Goal: Task Accomplishment & Management: Use online tool/utility

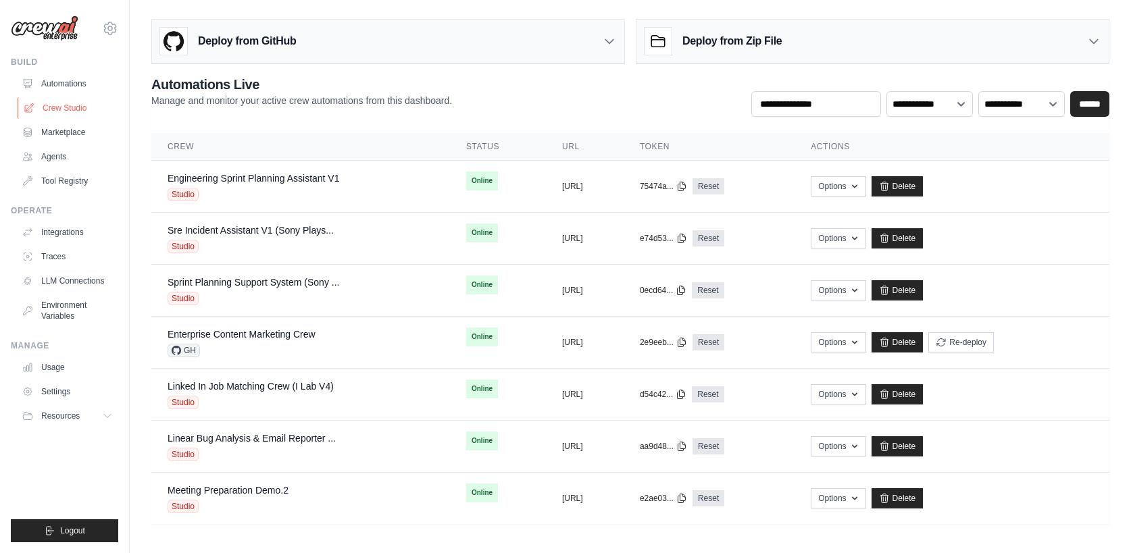
click at [75, 109] on link "Crew Studio" at bounding box center [69, 108] width 102 height 22
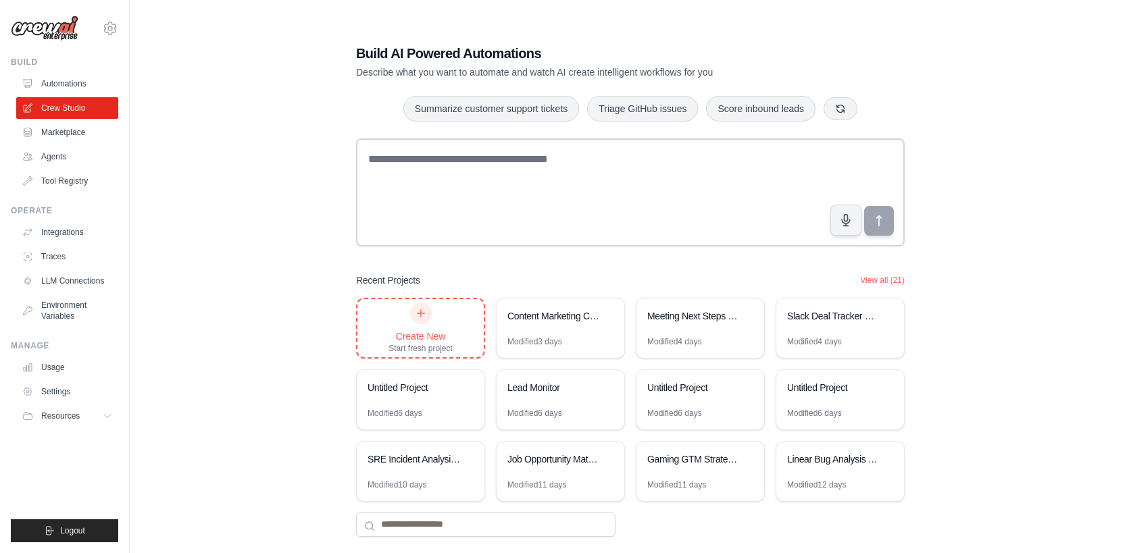
click at [446, 328] on div "Create New Start fresh project" at bounding box center [420, 328] width 64 height 51
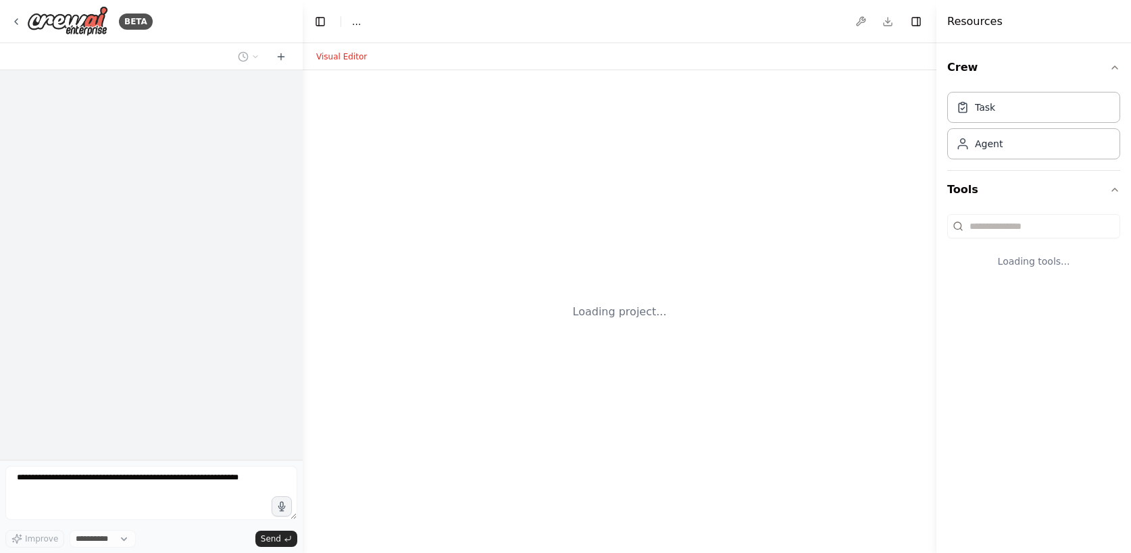
select select "****"
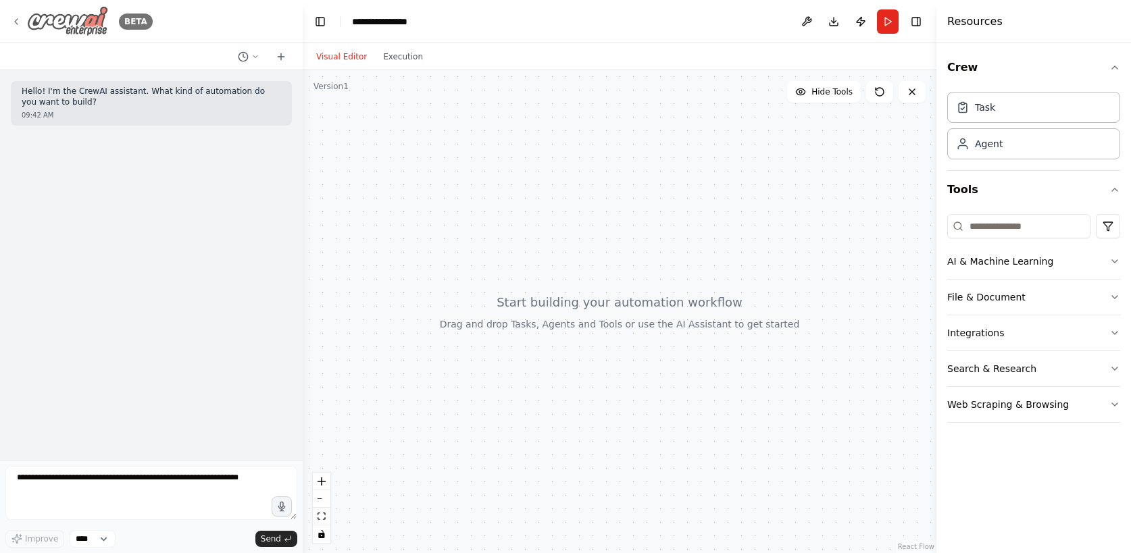
click at [21, 22] on icon at bounding box center [16, 21] width 11 height 11
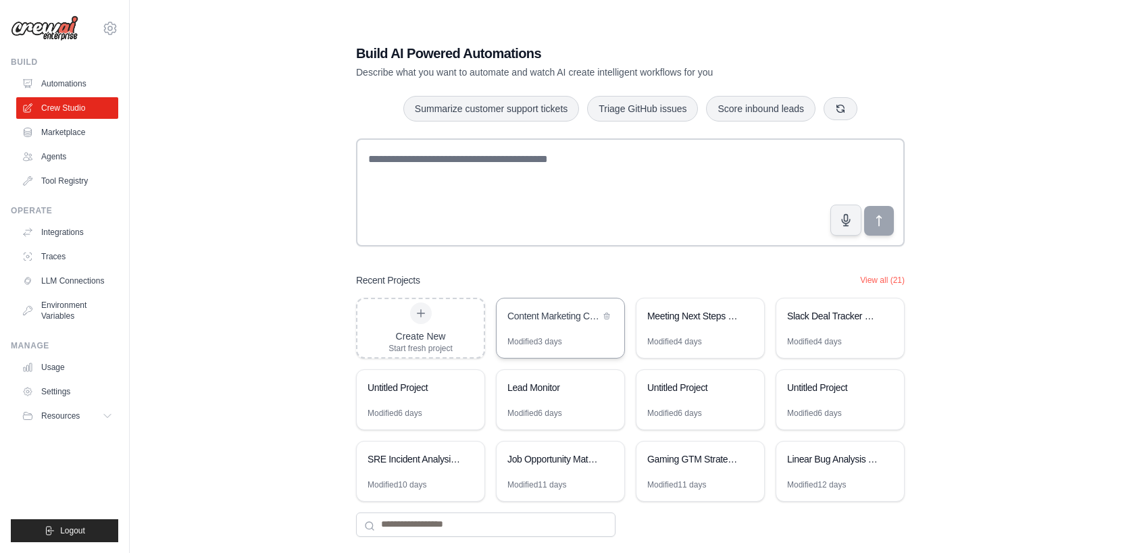
click at [564, 327] on div "Content Marketing Competitive Intelligence" at bounding box center [561, 318] width 128 height 38
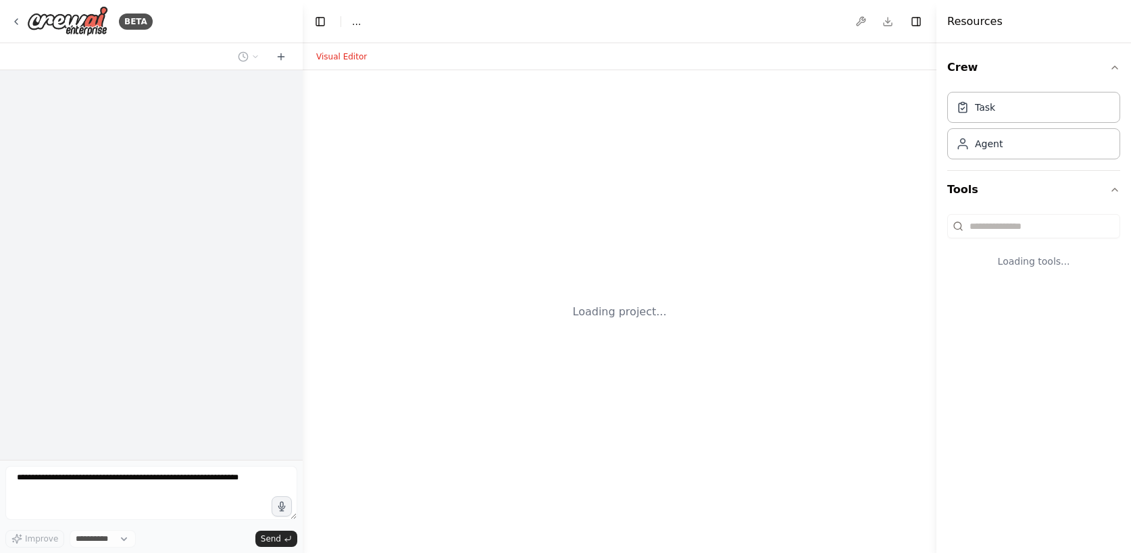
select select "****"
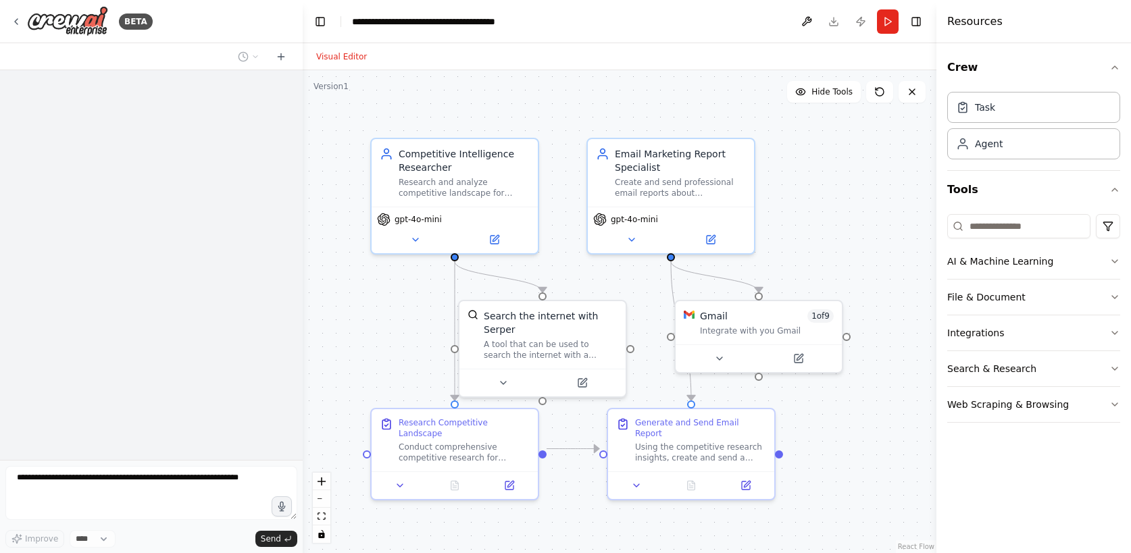
scroll to position [888, 0]
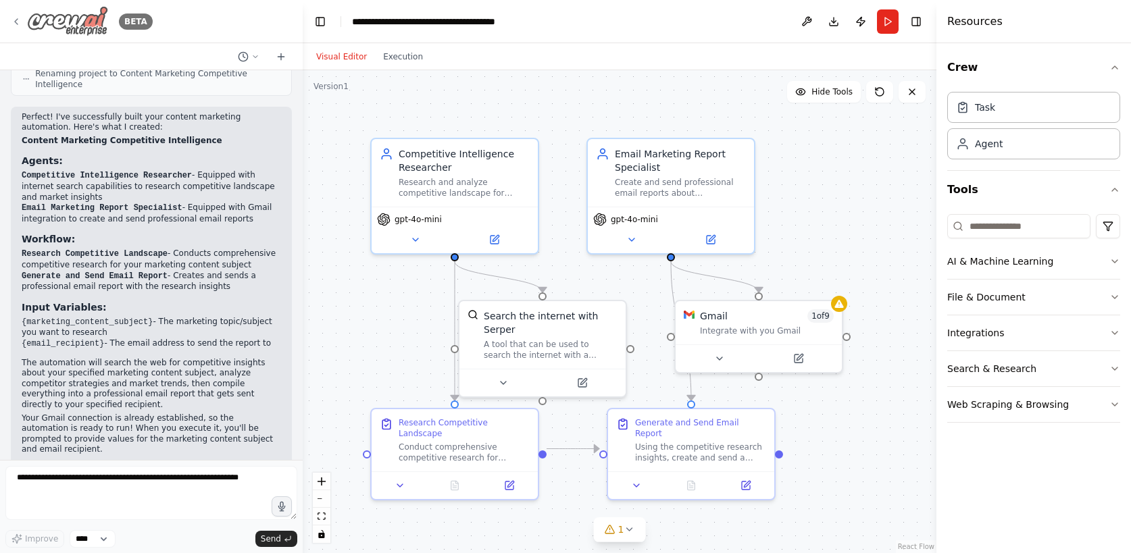
click at [16, 18] on icon at bounding box center [16, 21] width 11 height 11
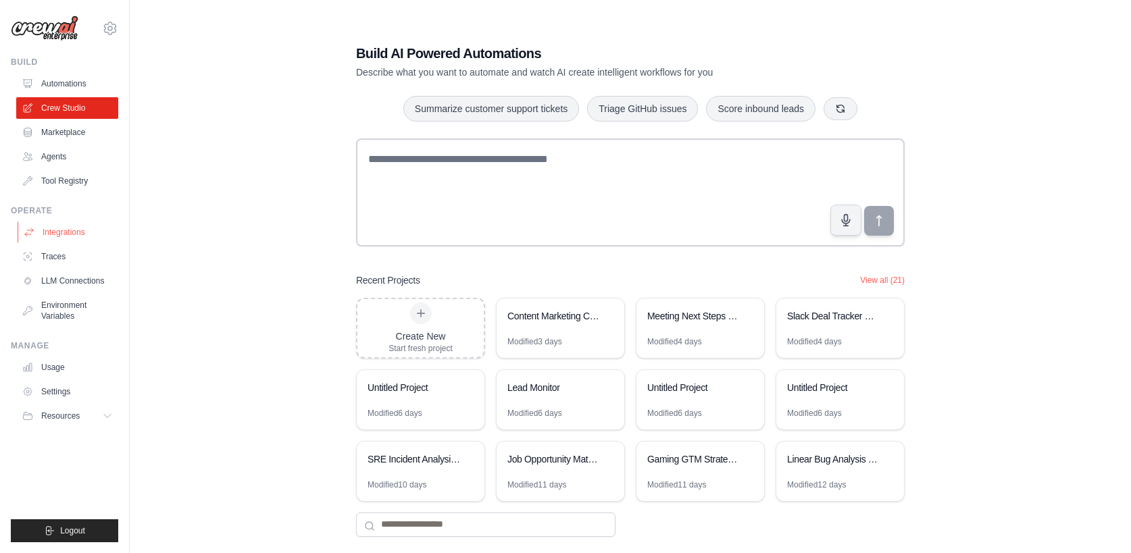
click at [62, 234] on link "Integrations" at bounding box center [69, 233] width 102 height 22
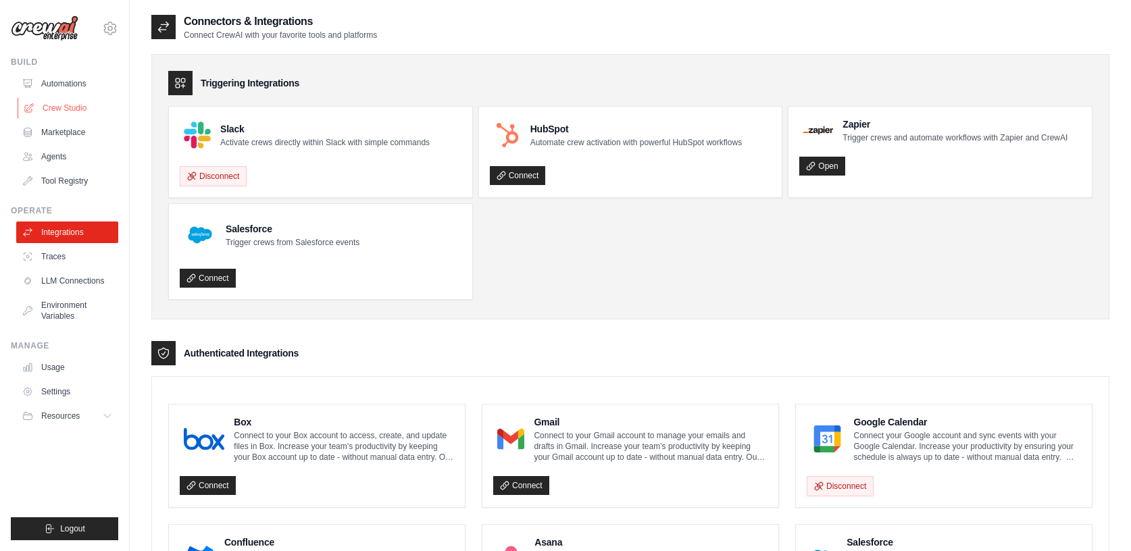
click at [67, 105] on link "Crew Studio" at bounding box center [69, 108] width 102 height 22
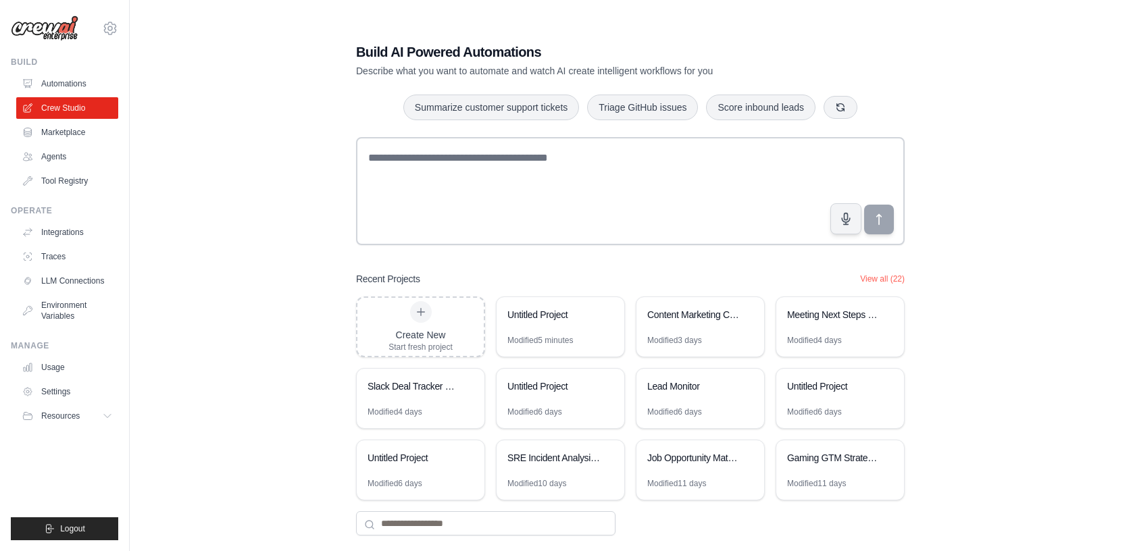
click at [43, 26] on img at bounding box center [45, 29] width 68 height 26
click at [63, 227] on link "Integrations" at bounding box center [69, 233] width 102 height 22
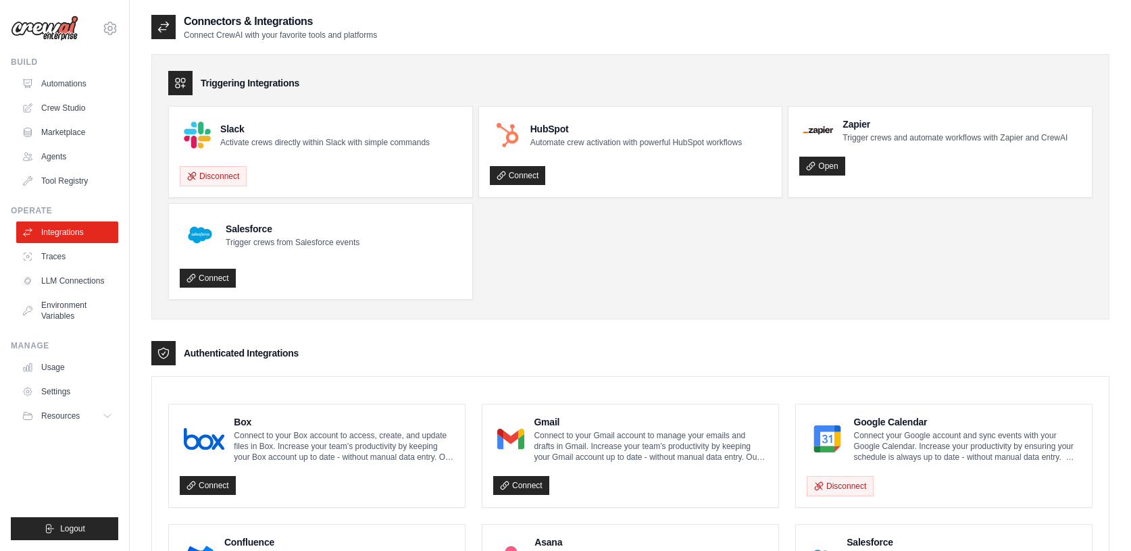
scroll to position [66, 0]
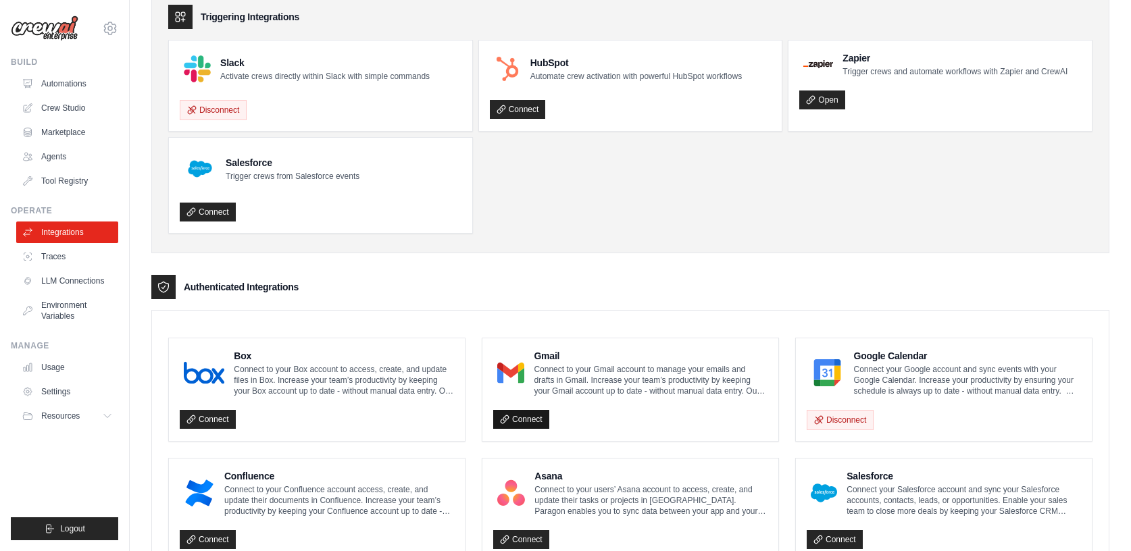
click at [527, 420] on link "Connect" at bounding box center [521, 419] width 56 height 19
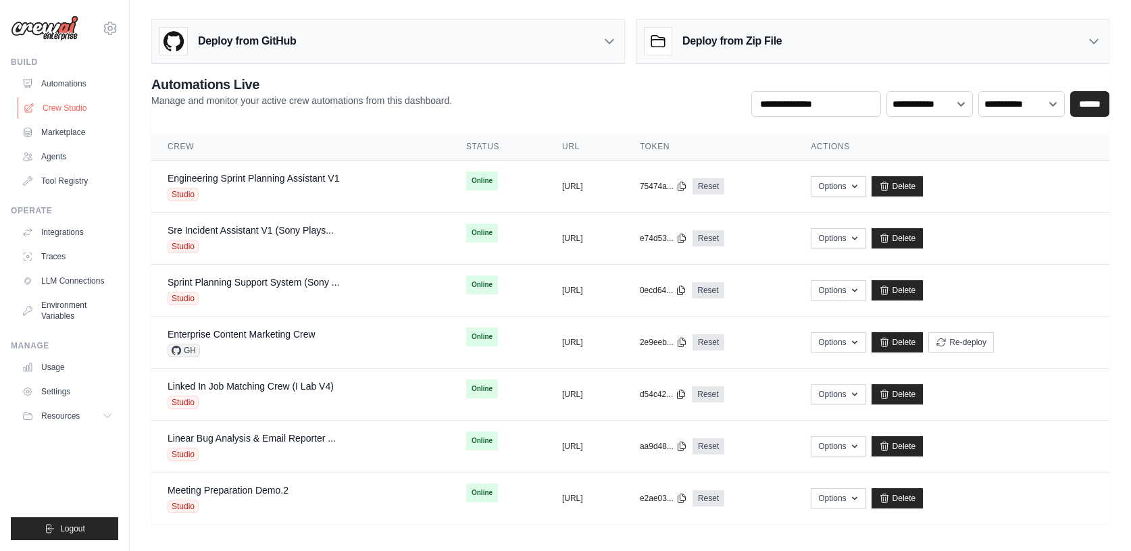
click at [61, 109] on link "Crew Studio" at bounding box center [69, 108] width 102 height 22
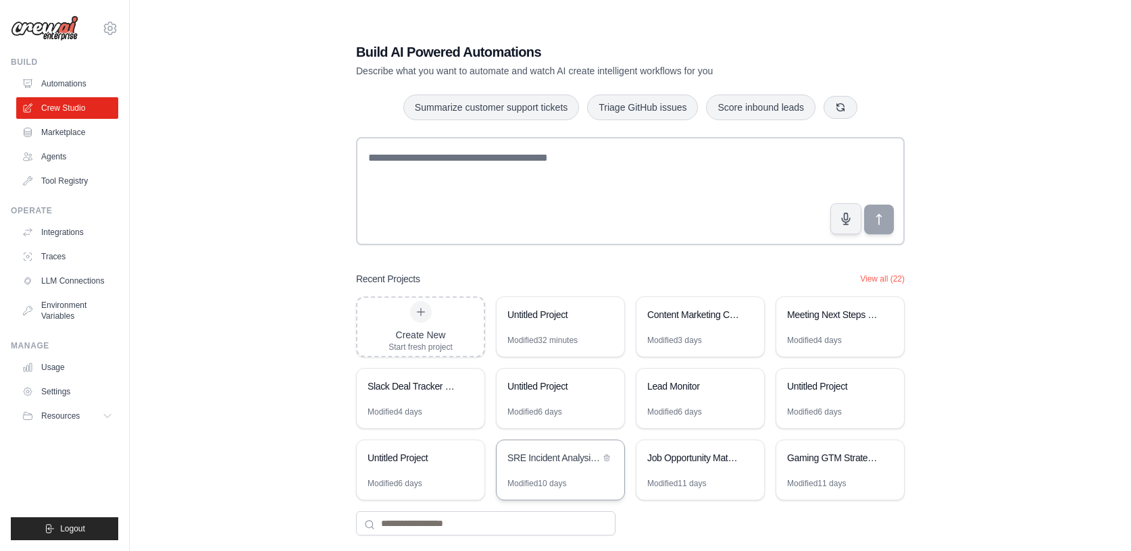
click at [557, 461] on div "SRE Incident Analysis Assistant" at bounding box center [553, 458] width 93 height 14
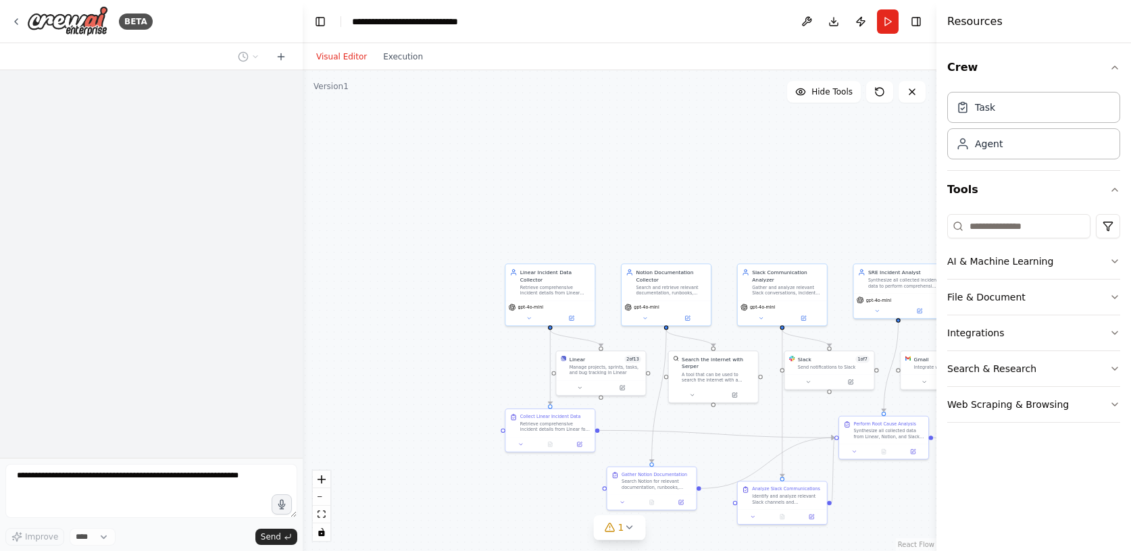
scroll to position [1394, 0]
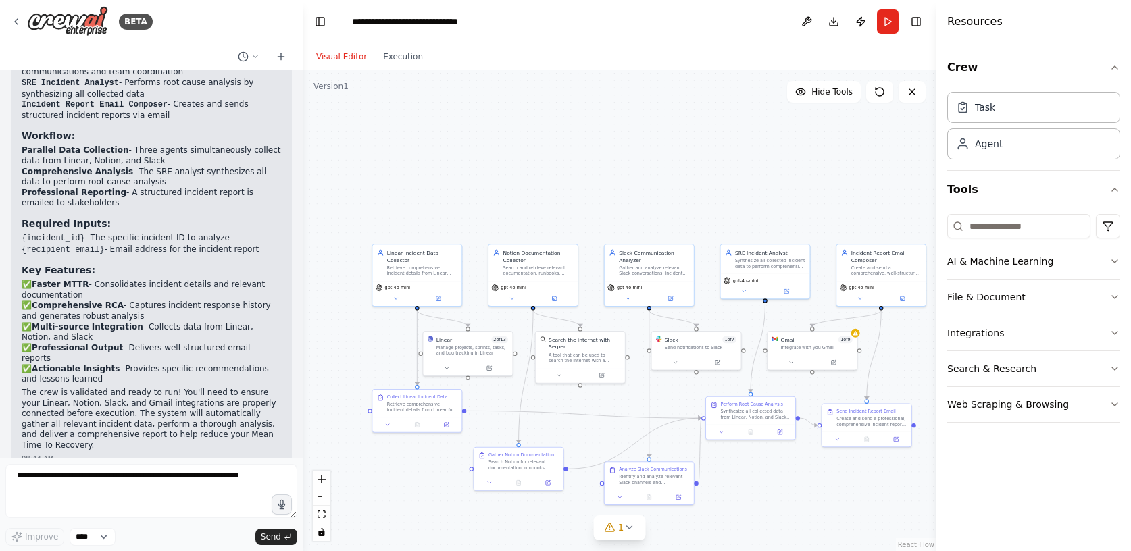
drag, startPoint x: 727, startPoint y: 422, endPoint x: 591, endPoint y: 403, distance: 137.1
click at [591, 403] on div ".deletable-edge-delete-btn { width: 20px; height: 20px; border: 0px solid #ffff…" at bounding box center [620, 310] width 634 height 481
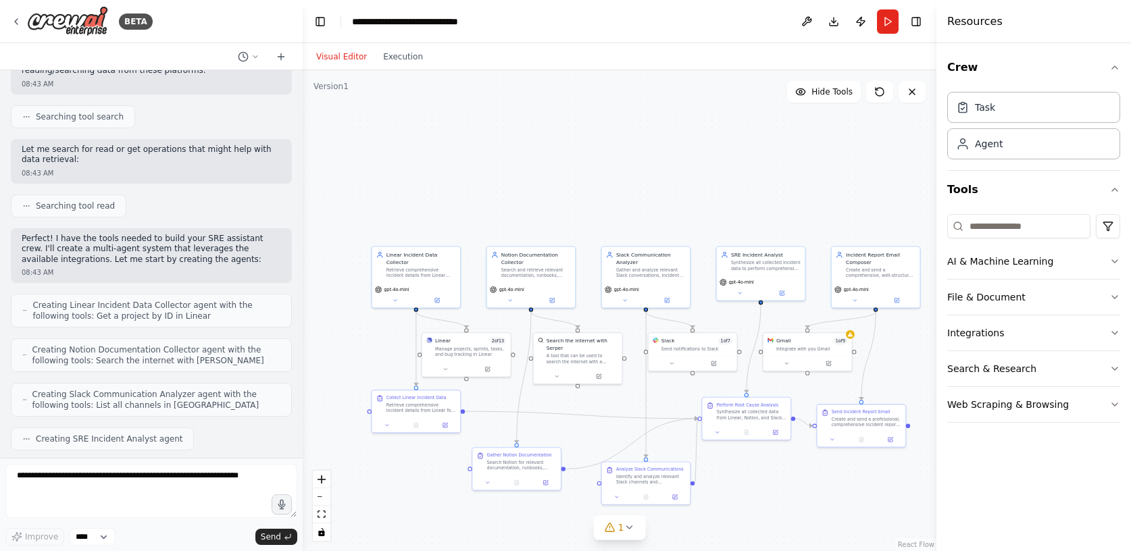
scroll to position [0, 0]
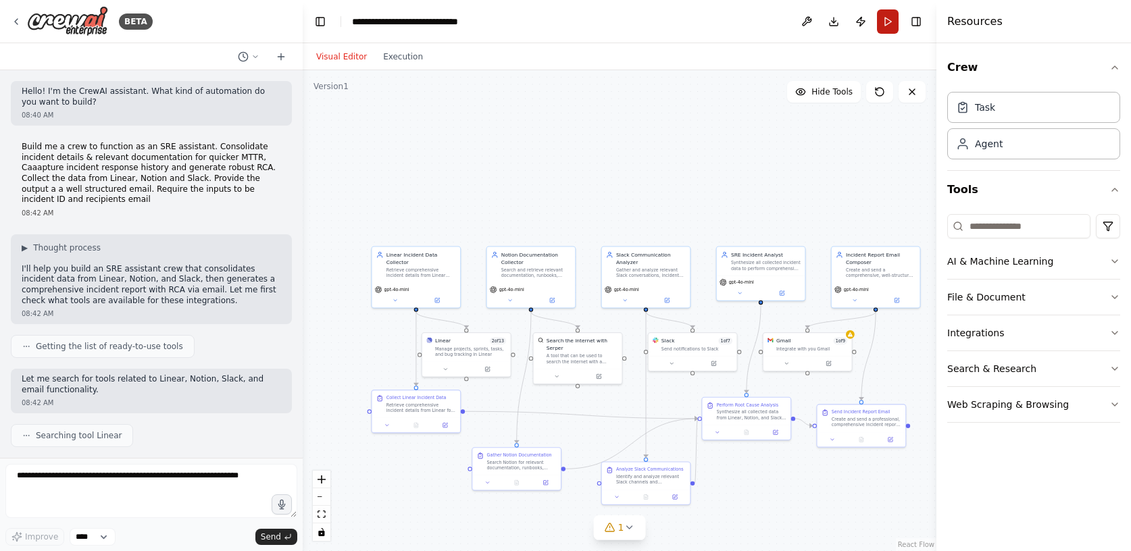
click at [886, 27] on button "Run" at bounding box center [888, 21] width 22 height 24
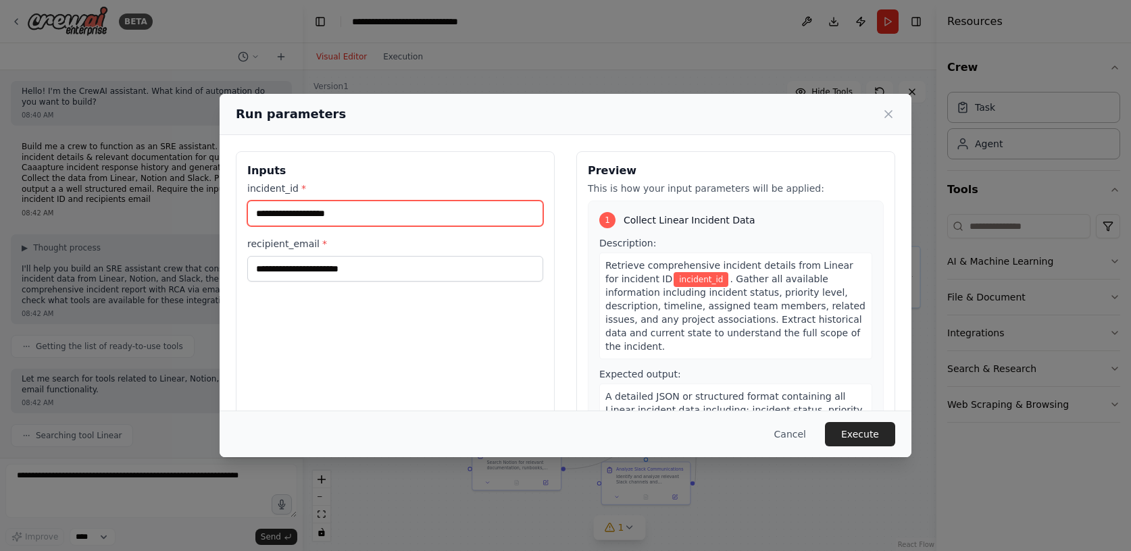
click at [330, 220] on input "incident_id *" at bounding box center [395, 214] width 296 height 26
click at [892, 113] on icon at bounding box center [889, 114] width 14 height 14
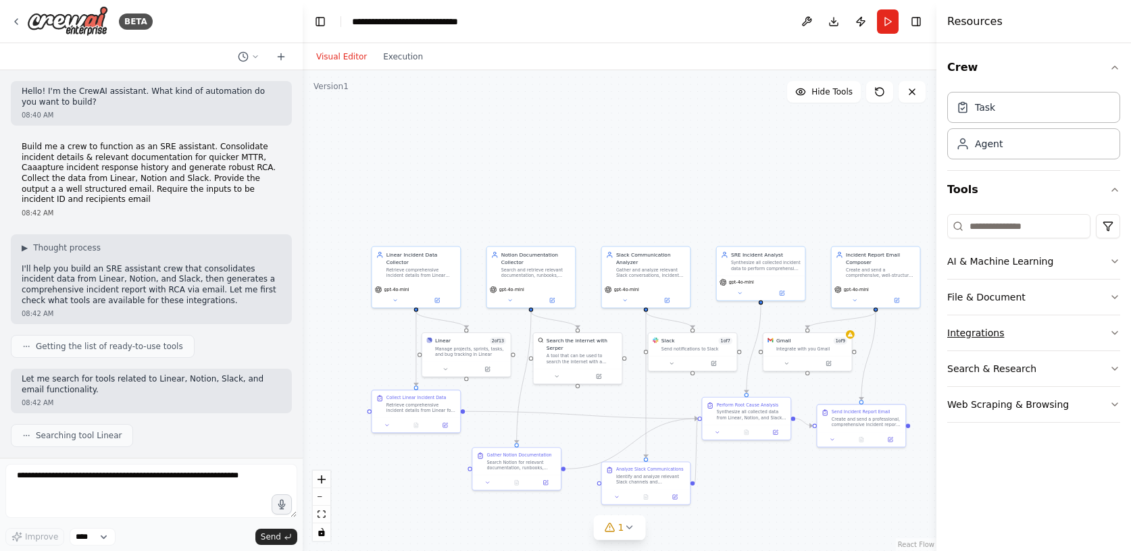
click at [1115, 334] on icon "button" at bounding box center [1114, 333] width 11 height 11
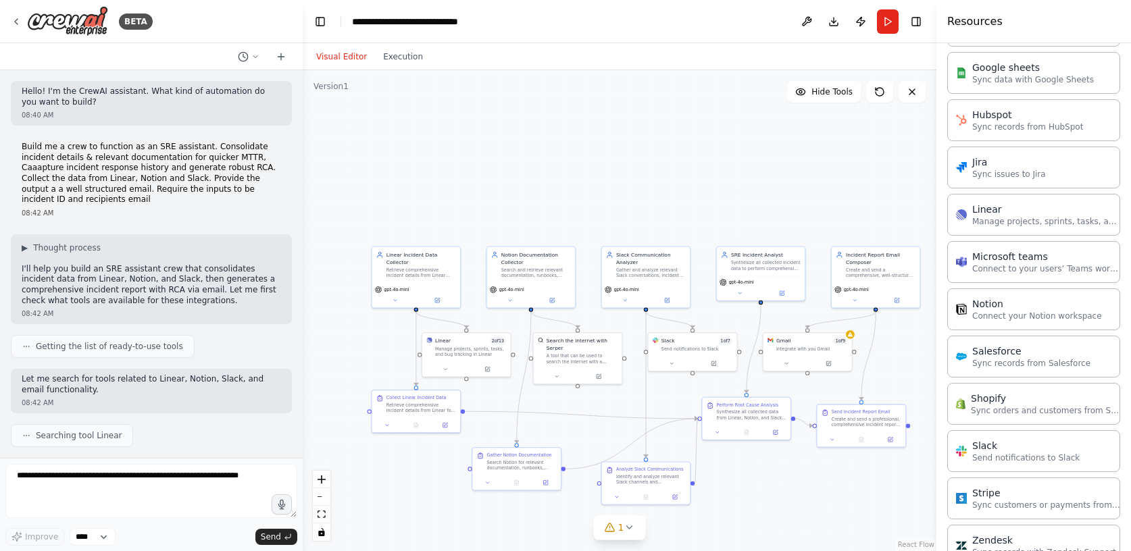
scroll to position [694, 0]
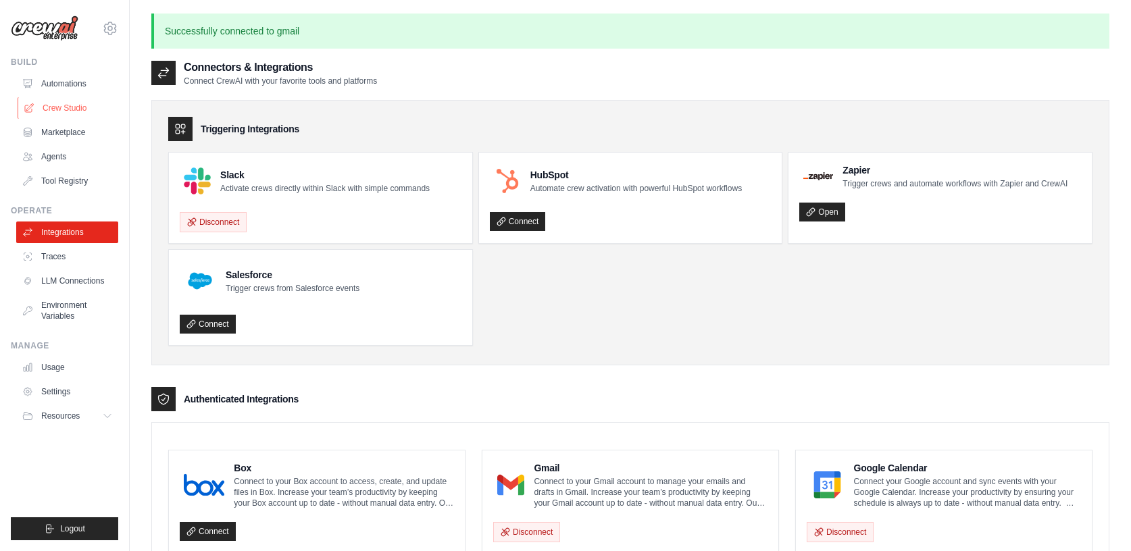
click at [60, 108] on link "Crew Studio" at bounding box center [69, 108] width 102 height 22
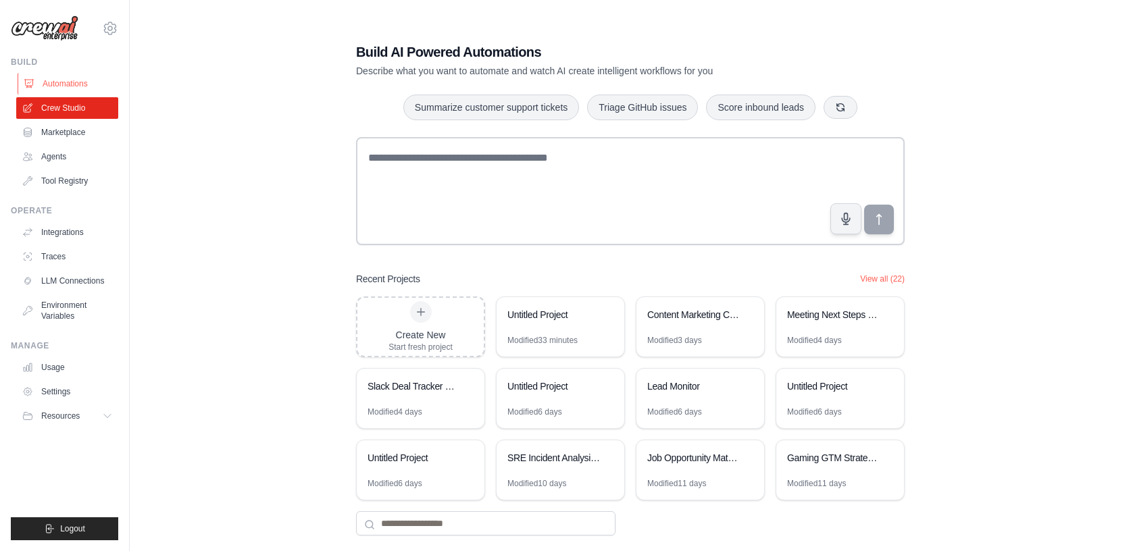
click at [77, 84] on link "Automations" at bounding box center [69, 84] width 102 height 22
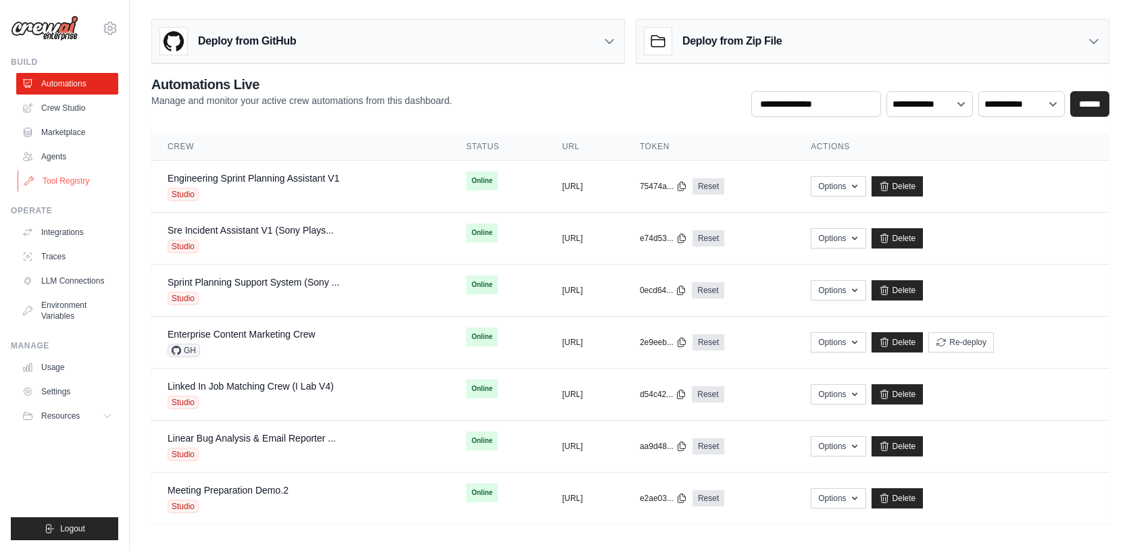
click at [56, 180] on link "Tool Registry" at bounding box center [69, 181] width 102 height 22
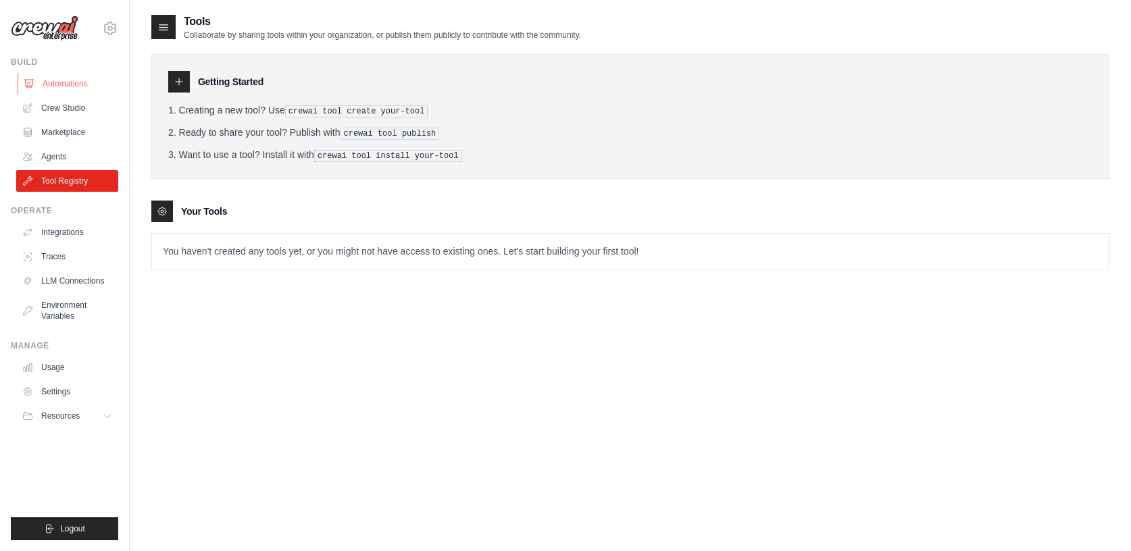
click at [57, 84] on link "Automations" at bounding box center [69, 84] width 102 height 22
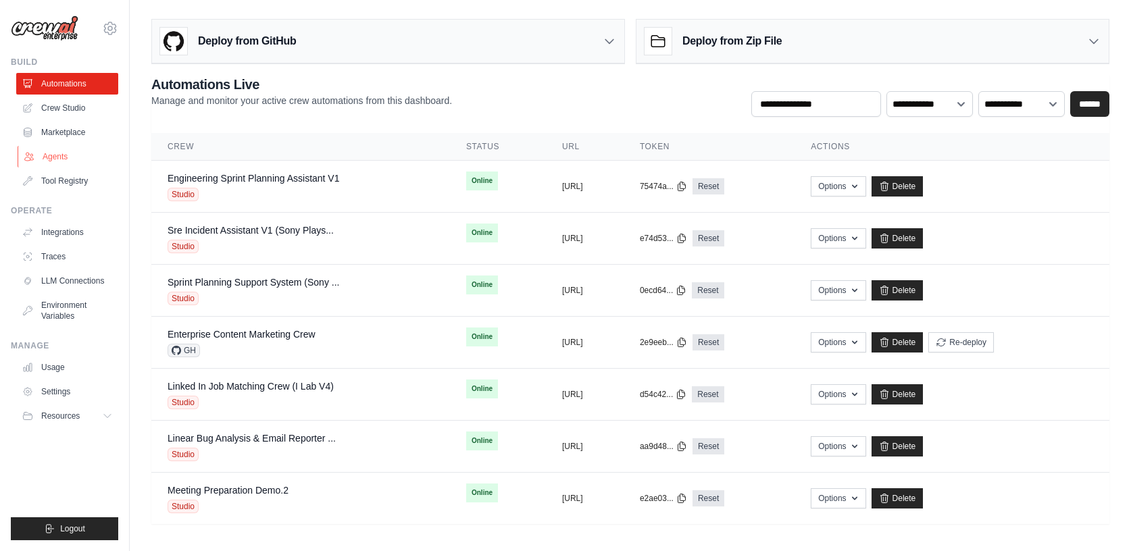
click at [63, 154] on link "Agents" at bounding box center [69, 157] width 102 height 22
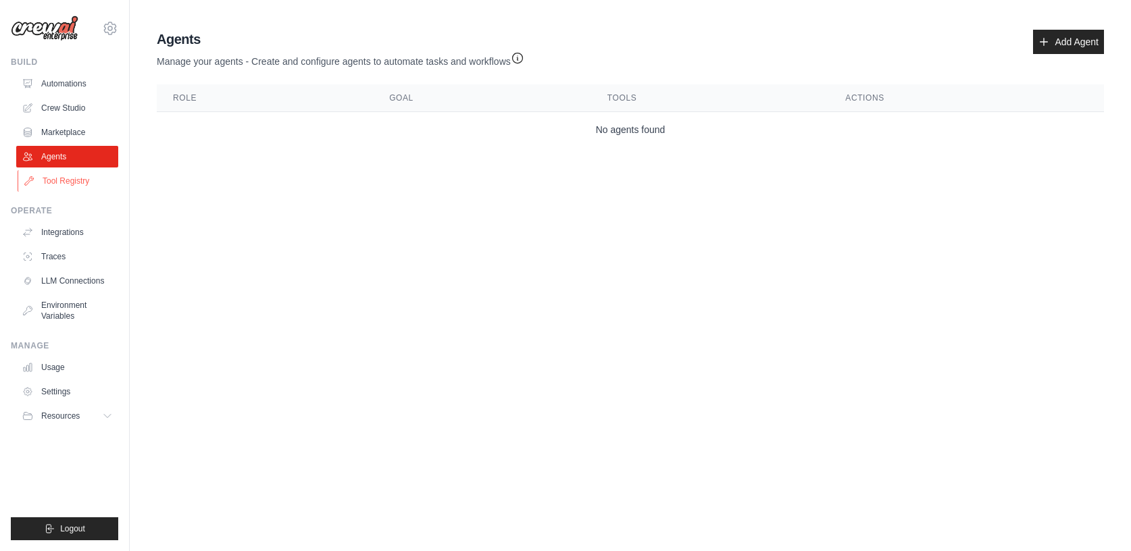
click at [68, 183] on link "Tool Registry" at bounding box center [69, 181] width 102 height 22
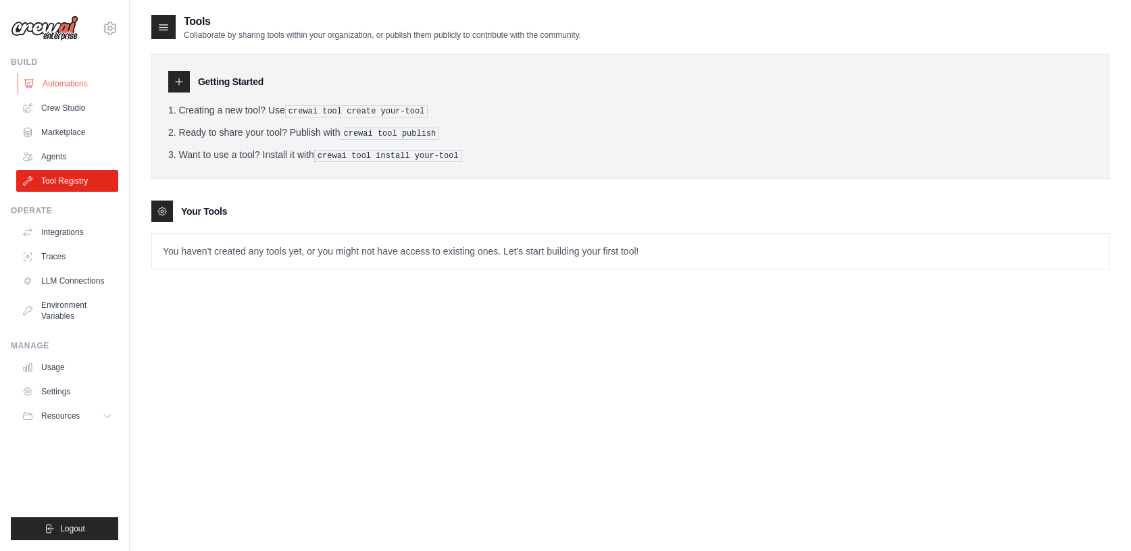
click at [63, 78] on link "Automations" at bounding box center [69, 84] width 102 height 22
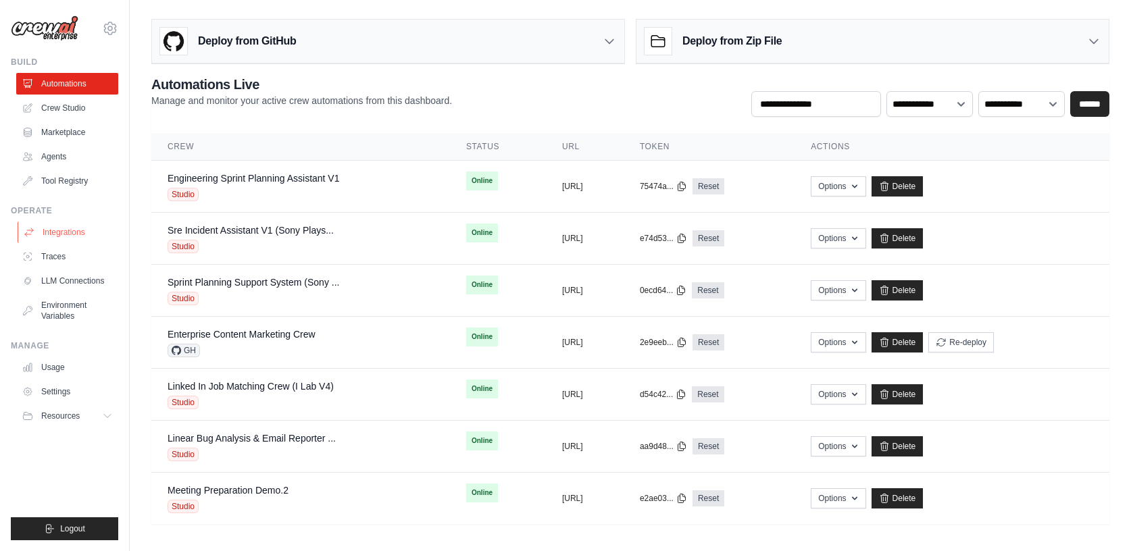
click at [54, 228] on link "Integrations" at bounding box center [69, 233] width 102 height 22
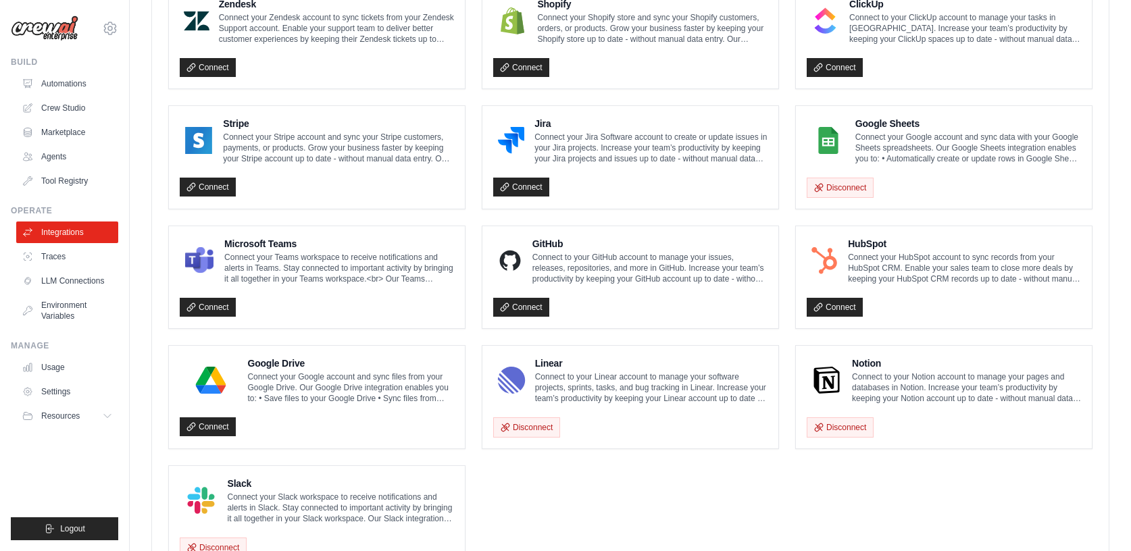
scroll to position [721, 0]
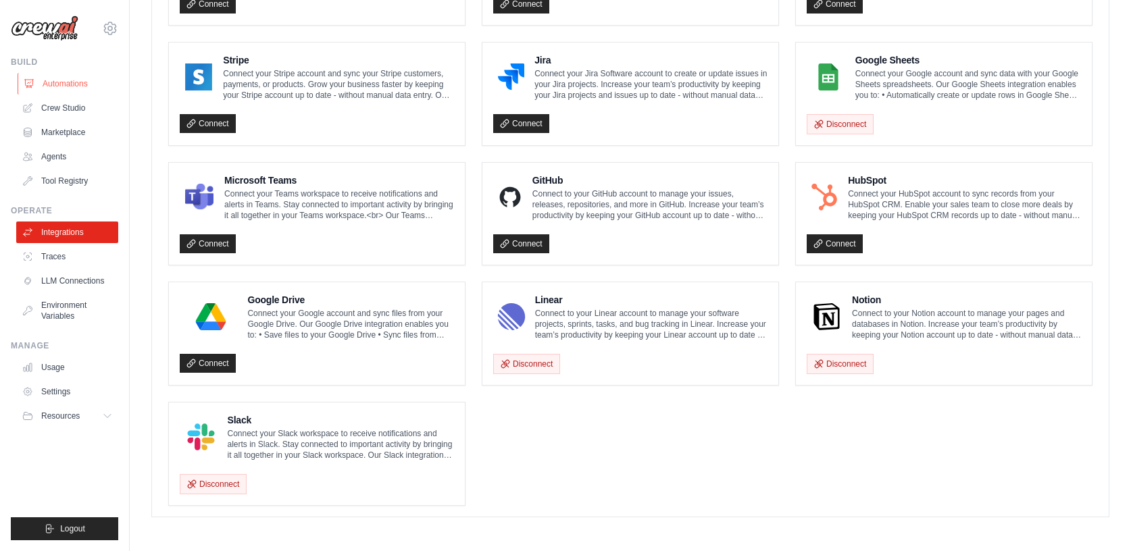
click at [84, 78] on link "Automations" at bounding box center [69, 84] width 102 height 22
